Goal: Transaction & Acquisition: Purchase product/service

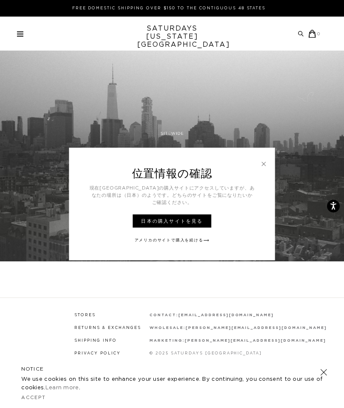
click at [269, 164] on h3 "位置情報の確認" at bounding box center [172, 166] width 206 height 37
click at [265, 164] on link at bounding box center [264, 164] width 8 height 8
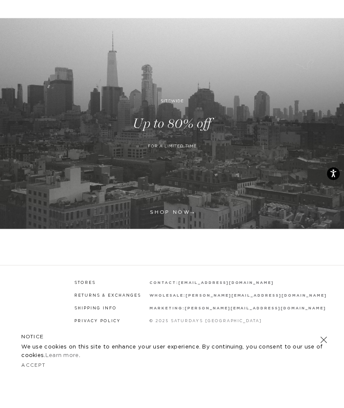
scroll to position [33, 0]
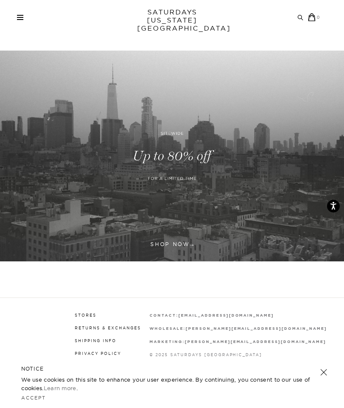
click at [29, 401] on link "Accept" at bounding box center [33, 398] width 25 height 6
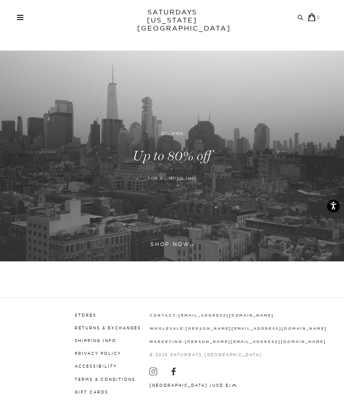
click at [97, 316] on link "Stores" at bounding box center [86, 315] width 22 height 5
click at [20, 12] on div "Archive Sale Men's Tees Shirts Shorts Swim Knitwear Pants Sweats Women's" at bounding box center [172, 17] width 344 height 34
click at [19, 19] on span at bounding box center [20, 19] width 6 height 1
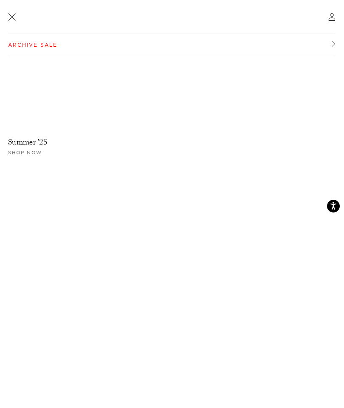
scroll to position [0, 0]
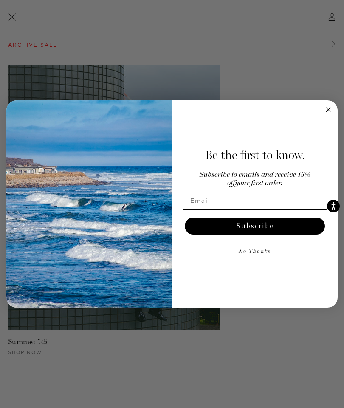
click at [333, 128] on form "Be the first to know. Subscribe to emails and receive 15% off your first order.…" at bounding box center [172, 204] width 332 height 208
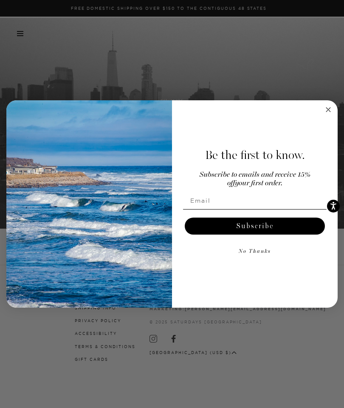
click at [330, 115] on circle "Close dialog" at bounding box center [329, 110] width 10 height 10
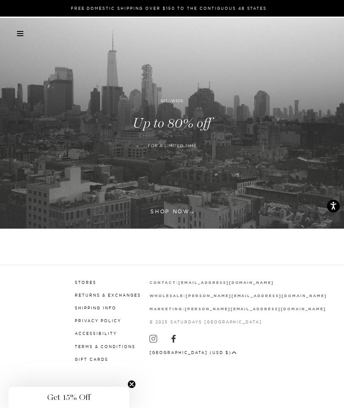
click at [21, 31] on span at bounding box center [20, 31] width 6 height 1
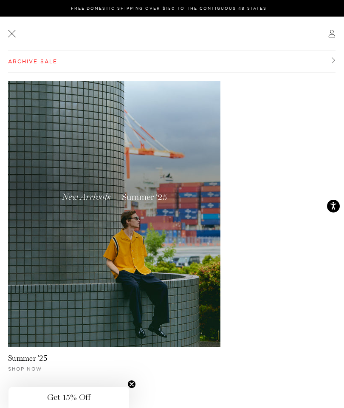
click at [321, 59] on link "Archive Sale" at bounding box center [172, 62] width 328 height 22
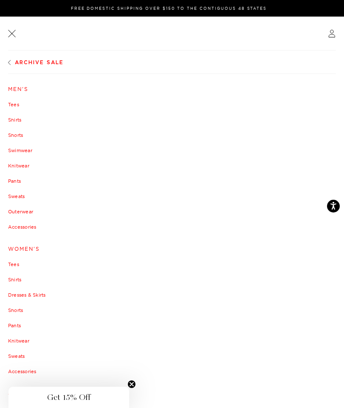
click at [18, 214] on link "Outerwear" at bounding box center [172, 211] width 328 height 5
